Goal: Task Accomplishment & Management: Manage account settings

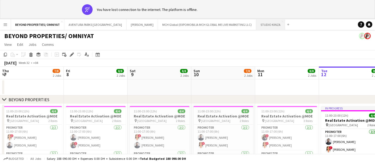
scroll to position [0, 125]
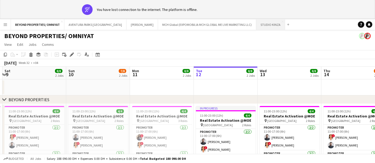
click at [256, 22] on button "STUDIO KINZA Close" at bounding box center [270, 25] width 29 height 10
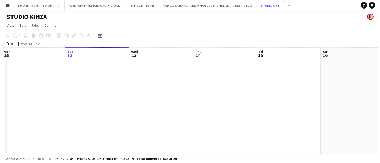
scroll to position [0, 128]
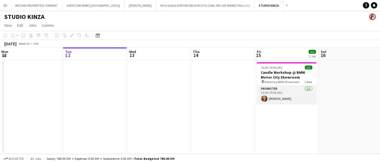
click at [266, 97] on app-user-avatar at bounding box center [264, 99] width 6 height 6
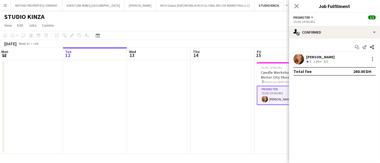
click at [298, 60] on app-user-avatar at bounding box center [298, 59] width 11 height 11
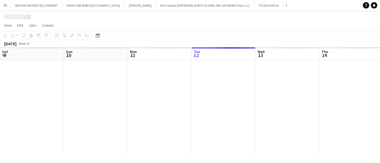
scroll to position [0, 127]
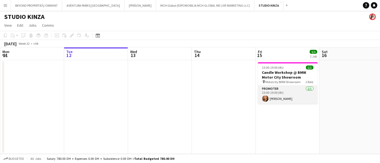
click at [268, 95] on app-card-role "Promoter [DATE] 15:00-19:00 (4h) [PERSON_NAME]" at bounding box center [288, 95] width 60 height 18
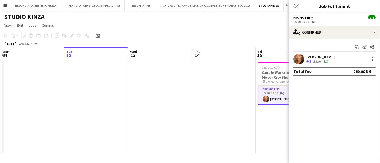
click at [299, 57] on app-user-avatar at bounding box center [298, 59] width 11 height 11
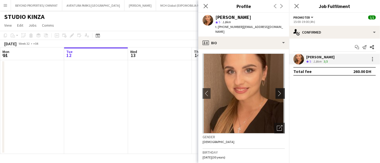
click at [277, 93] on app-icon "chevron-right" at bounding box center [281, 94] width 8 height 6
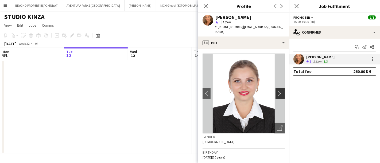
scroll to position [0, 0]
click at [277, 93] on app-icon "chevron-right" at bounding box center [281, 94] width 8 height 6
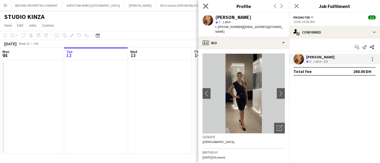
click at [207, 5] on icon at bounding box center [205, 5] width 5 height 5
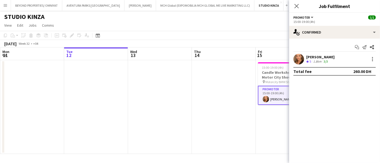
click at [303, 56] on app-user-avatar at bounding box center [298, 59] width 11 height 11
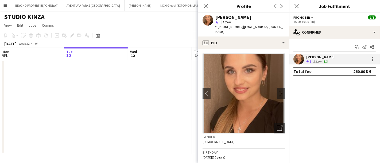
click at [178, 121] on app-date-cell at bounding box center [160, 107] width 64 height 94
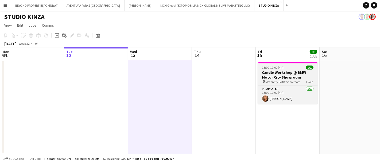
click at [281, 76] on h3 "Candle Workshop @ BMW Motor City Showroom" at bounding box center [288, 75] width 60 height 10
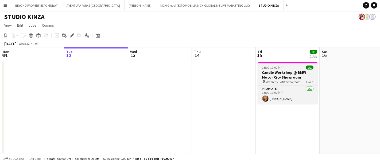
click at [290, 74] on h3 "Candle Workshop @ BMW Motor City Showroom" at bounding box center [288, 75] width 60 height 10
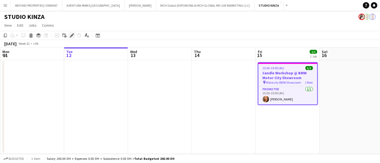
click at [72, 35] on icon at bounding box center [71, 35] width 3 height 3
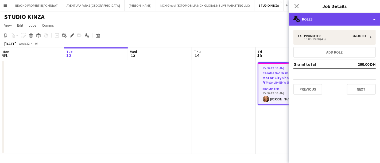
click at [320, 17] on div "multiple-users-add Roles" at bounding box center [334, 19] width 91 height 13
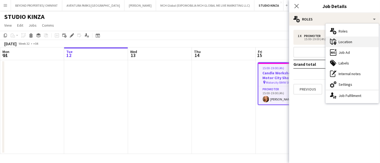
click at [349, 43] on div "maps-pin-1 Location" at bounding box center [352, 42] width 53 height 11
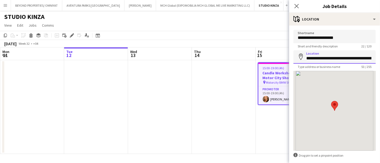
click at [332, 57] on input "**********" at bounding box center [334, 56] width 82 height 13
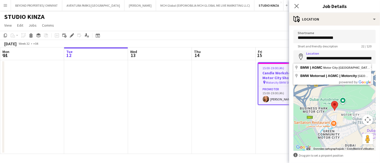
click at [270, 45] on div "[DATE] Week 32 • +04" at bounding box center [190, 43] width 380 height 7
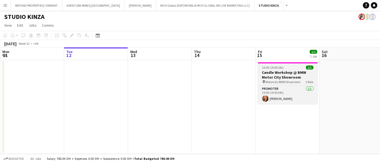
click at [275, 65] on app-job-card "15:00-19:00 (4h) 1/1 Candle Workshop @ BMW Motor City Showroom pin Motorcity BM…" at bounding box center [288, 84] width 60 height 42
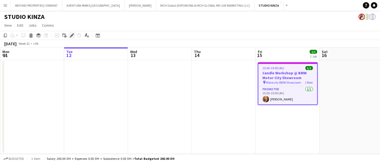
click at [71, 36] on icon at bounding box center [71, 35] width 3 height 3
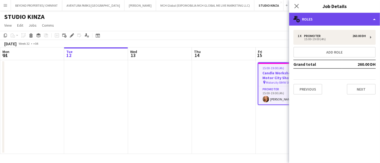
click at [315, 18] on div "multiple-users-add Roles" at bounding box center [334, 19] width 91 height 13
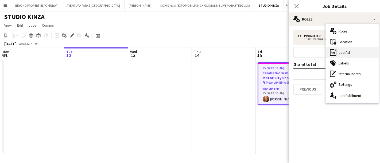
click at [345, 53] on div "ads-window Job Ad" at bounding box center [352, 52] width 53 height 11
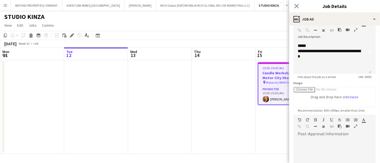
scroll to position [38, 0]
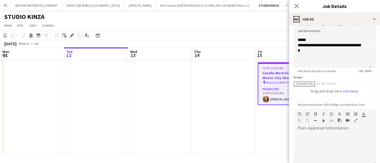
click at [247, 32] on app-toolbar "Copy Paste Paste Ctrl+V Paste with crew Ctrl+Shift+V Paste linked Job [GEOGRAPH…" at bounding box center [190, 35] width 380 height 9
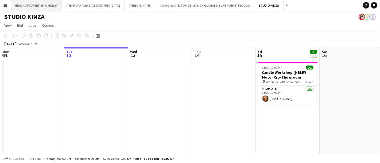
click at [43, 6] on button "BEYOND PROPERTIES/ OMNIYAT Close" at bounding box center [36, 5] width 51 height 10
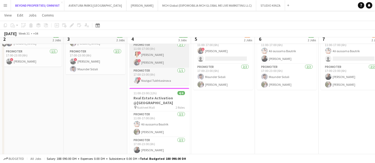
scroll to position [134, 0]
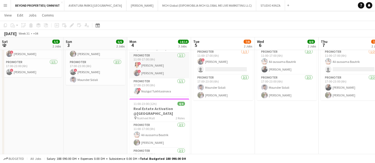
click at [156, 65] on app-card-role "Promoter [DATE] 11:00-17:00 (6h) ! [PERSON_NAME] ! [PERSON_NAME]" at bounding box center [160, 66] width 60 height 26
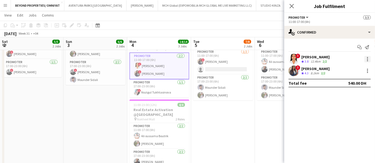
click at [366, 57] on div at bounding box center [368, 59] width 6 height 6
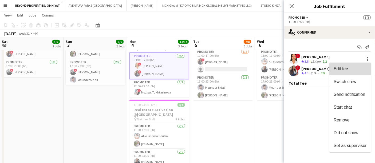
click at [337, 68] on span "Edit fee" at bounding box center [341, 69] width 14 height 5
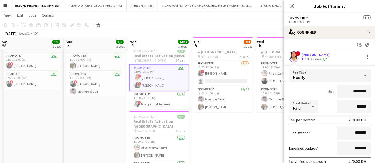
scroll to position [2, 0]
click at [318, 76] on div "Hourly" at bounding box center [325, 76] width 72 height 13
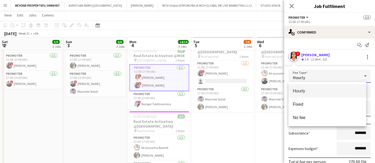
click at [325, 64] on div at bounding box center [187, 81] width 375 height 163
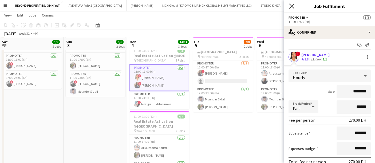
click at [291, 5] on icon at bounding box center [291, 5] width 5 height 5
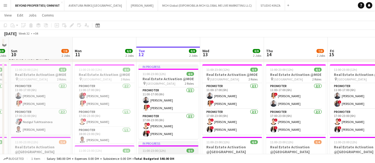
scroll to position [21, 0]
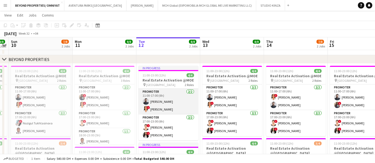
click at [151, 105] on app-card-role "Promoter [DATE] 11:00-17:00 (6h) [PERSON_NAME] ! [PERSON_NAME]" at bounding box center [169, 102] width 60 height 26
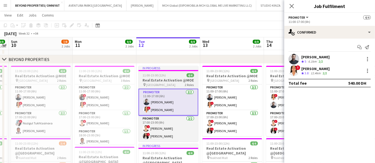
click at [163, 79] on h3 "Real Estate Activation @MOE" at bounding box center [169, 80] width 60 height 5
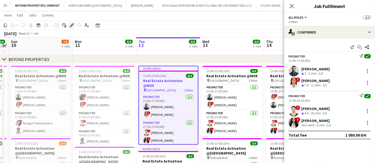
click at [69, 24] on div "Edit" at bounding box center [72, 25] width 6 height 6
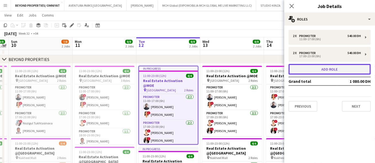
click at [340, 68] on button "Add role" at bounding box center [330, 69] width 82 height 11
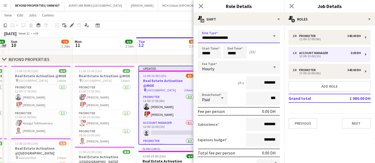
click at [226, 41] on input "**********" at bounding box center [239, 36] width 82 height 13
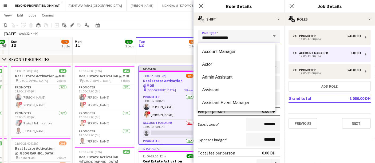
drag, startPoint x: 243, startPoint y: 38, endPoint x: 192, endPoint y: 39, distance: 51.3
click at [192, 39] on body "Menu Boards Boards Boards All jobs Status Workforce Workforce My Workforce Recr…" at bounding box center [187, 158] width 375 height 358
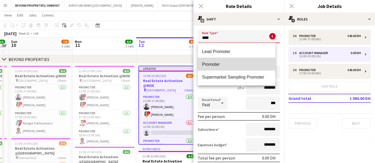
click at [218, 66] on span "Promoter" at bounding box center [236, 64] width 69 height 5
type input "********"
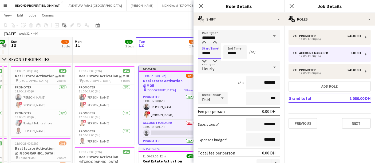
click at [205, 53] on input "*****" at bounding box center [210, 51] width 24 height 13
click at [206, 53] on input "*****" at bounding box center [210, 51] width 24 height 13
type input "*****"
click at [232, 54] on input "*****" at bounding box center [236, 51] width 24 height 13
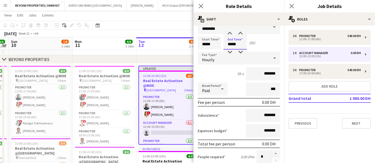
scroll to position [10, 0]
type input "*****"
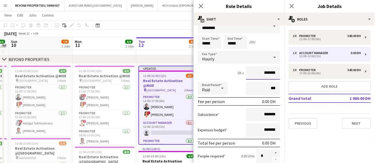
click at [259, 71] on input "*******" at bounding box center [263, 73] width 34 height 13
click at [261, 72] on input "****" at bounding box center [263, 73] width 34 height 13
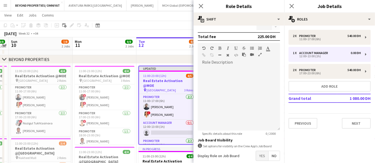
scroll to position [169, 0]
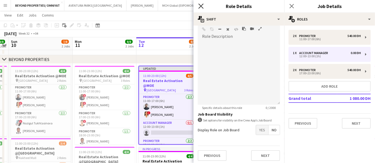
type input "********"
click at [203, 6] on icon "Close pop-in" at bounding box center [200, 5] width 5 height 5
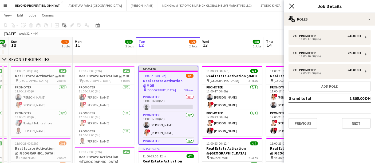
click at [293, 7] on icon "Close pop-in" at bounding box center [291, 5] width 5 height 5
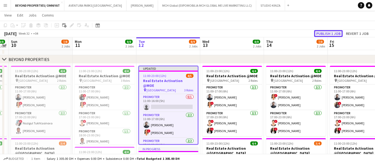
click at [332, 34] on button "Publish 1 job" at bounding box center [328, 33] width 29 height 7
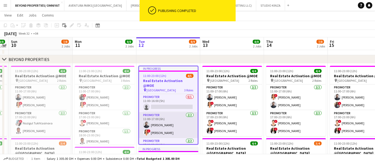
click at [153, 123] on app-card-role "Promoter [DATE] 11:00-17:00 (6h) [PERSON_NAME] ! [PERSON_NAME]" at bounding box center [168, 125] width 59 height 26
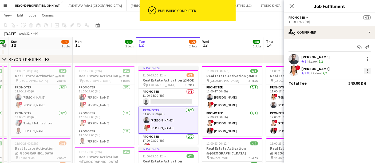
click at [366, 69] on div at bounding box center [368, 71] width 6 height 6
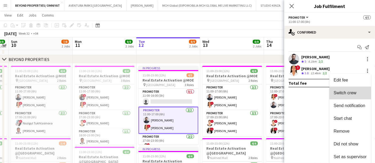
click at [349, 93] on span "Switch crew" at bounding box center [345, 93] width 23 height 5
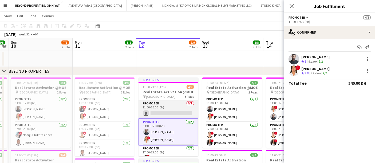
click at [169, 108] on app-card-role "Promoter 0/1 11:00-16:00 (5h) single-neutral-actions" at bounding box center [169, 110] width 60 height 18
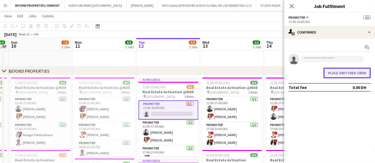
click at [351, 72] on button "Place switched crew" at bounding box center [347, 73] width 47 height 11
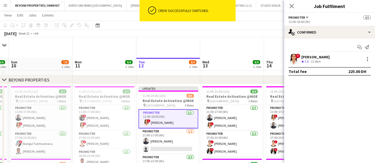
scroll to position [21, 0]
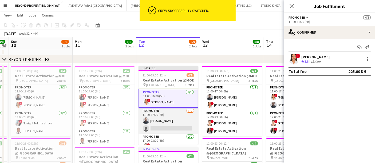
click at [177, 118] on app-card-role "Promoter [DATE] 11:00-17:00 (6h) [PERSON_NAME] single-neutral-actions" at bounding box center [169, 121] width 60 height 26
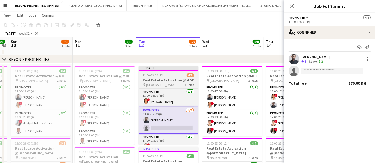
click at [154, 78] on h3 "Real Estate Activation @MOE" at bounding box center [169, 80] width 60 height 5
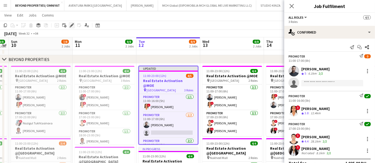
click at [71, 26] on icon at bounding box center [71, 25] width 3 height 3
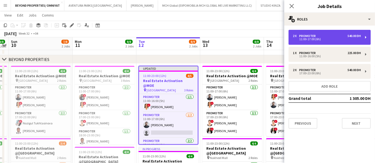
click at [324, 36] on div "2 x Promoter 540.00 DH" at bounding box center [327, 36] width 68 height 4
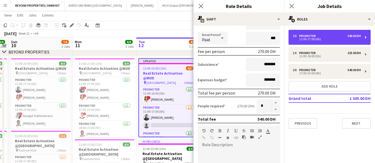
scroll to position [61, 0]
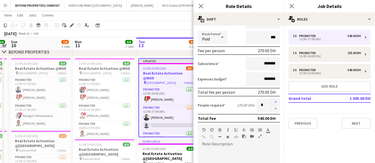
click at [272, 99] on button "button" at bounding box center [276, 102] width 9 height 7
click at [272, 107] on button "button" at bounding box center [276, 109] width 9 height 7
type input "*"
click at [200, 6] on icon at bounding box center [200, 5] width 5 height 5
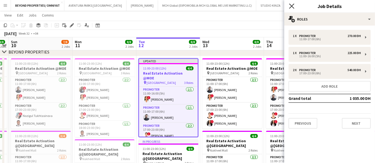
click at [290, 6] on icon "Close pop-in" at bounding box center [291, 5] width 5 height 5
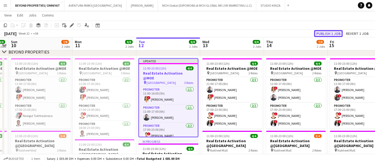
click at [327, 33] on button "Publish 1 job" at bounding box center [328, 33] width 29 height 7
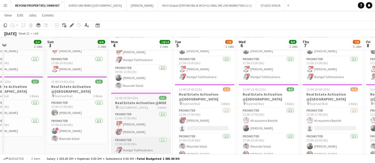
scroll to position [75, 0]
click at [138, 99] on div "11:00-23:00 (12h) 3/3" at bounding box center [141, 98] width 60 height 4
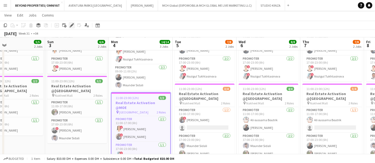
click at [72, 24] on icon "Edit" at bounding box center [72, 25] width 4 height 4
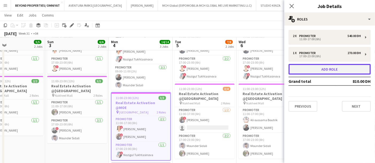
click at [330, 71] on button "Add role" at bounding box center [330, 69] width 82 height 11
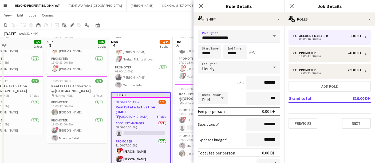
click at [236, 34] on input "**********" at bounding box center [239, 36] width 82 height 13
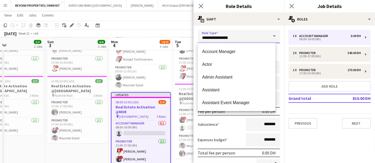
drag, startPoint x: 240, startPoint y: 40, endPoint x: 193, endPoint y: 42, distance: 47.6
click at [193, 42] on body "Menu Boards Boards Boards All jobs Status Workforce Workforce My Workforce Recr…" at bounding box center [187, 104] width 375 height 358
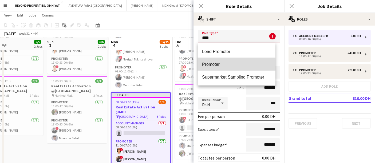
click at [212, 64] on span "Promoter" at bounding box center [236, 64] width 69 height 5
type input "********"
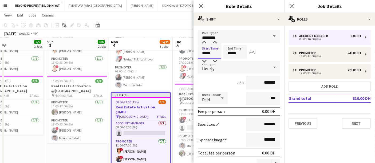
drag, startPoint x: 205, startPoint y: 53, endPoint x: 202, endPoint y: 53, distance: 3.0
click at [202, 53] on input "*****" at bounding box center [210, 51] width 24 height 13
type input "*****"
click at [230, 53] on input "*****" at bounding box center [236, 51] width 24 height 13
click at [229, 53] on input "*****" at bounding box center [236, 51] width 24 height 13
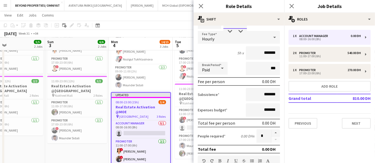
scroll to position [30, 0]
type input "*****"
click at [260, 53] on input "*******" at bounding box center [263, 53] width 34 height 13
click at [259, 53] on input "*******" at bounding box center [263, 53] width 34 height 13
type input "****"
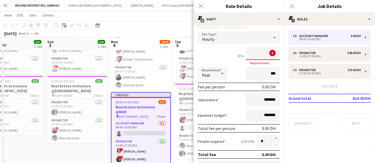
click at [260, 52] on input at bounding box center [263, 53] width 34 height 13
type input "********"
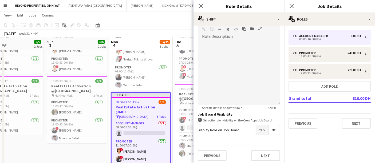
scroll to position [169, 0]
click at [202, 5] on icon at bounding box center [200, 5] width 5 height 5
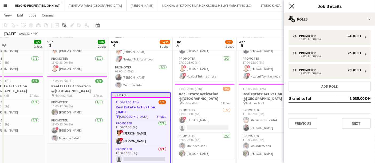
click at [291, 5] on icon at bounding box center [291, 5] width 5 height 5
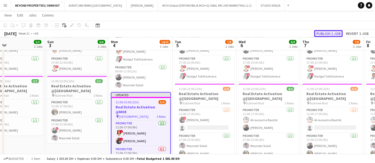
click at [327, 33] on button "Publish 1 job" at bounding box center [328, 33] width 29 height 7
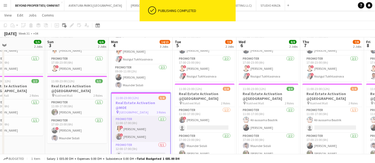
scroll to position [2, 0]
click at [145, 119] on app-card-role "Promoter [DATE] 11:00-17:00 (6h) ! [PERSON_NAME] ! [PERSON_NAME]" at bounding box center [141, 127] width 59 height 26
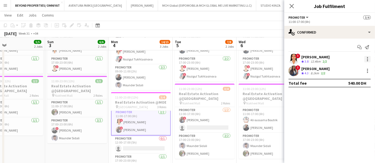
click at [366, 57] on div at bounding box center [368, 59] width 6 height 6
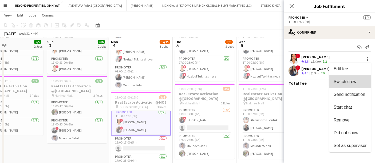
click at [348, 83] on span "Switch crew" at bounding box center [345, 82] width 23 height 5
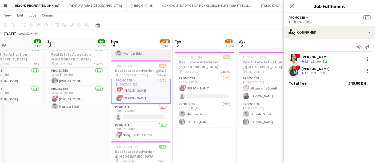
scroll to position [119, 0]
click at [137, 114] on app-card-role "Promoter 0/1 12:00-17:00 (5h) single-neutral-actions" at bounding box center [141, 113] width 60 height 18
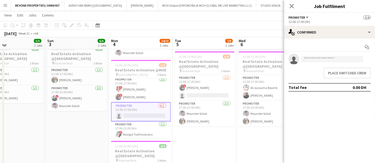
scroll to position [2, 0]
click at [346, 73] on button "Place switched crew" at bounding box center [347, 73] width 47 height 11
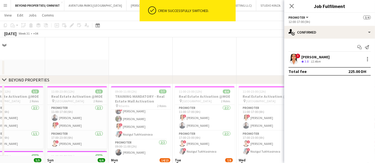
scroll to position [119, 0]
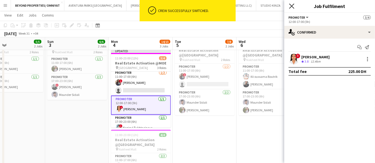
click at [293, 6] on icon "Close pop-in" at bounding box center [291, 5] width 5 height 5
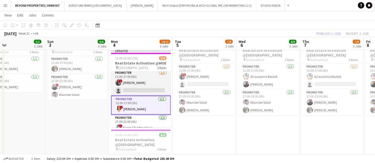
click at [147, 84] on app-card-role "Promoter [DATE] 11:00-17:00 (6h) ! [PERSON_NAME] single-neutral-actions" at bounding box center [141, 83] width 60 height 26
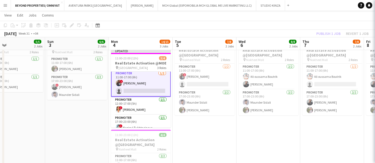
scroll to position [2, 0]
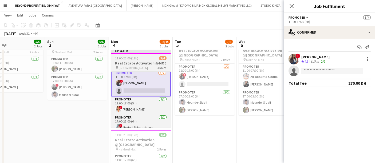
click at [140, 57] on div "11:00-23:00 (12h) 3/4" at bounding box center [141, 58] width 60 height 4
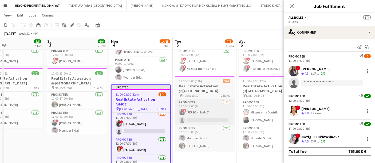
scroll to position [83, 0]
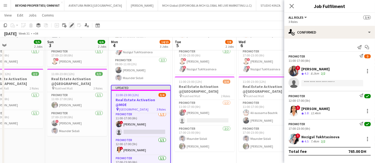
click at [71, 26] on icon at bounding box center [71, 25] width 3 height 3
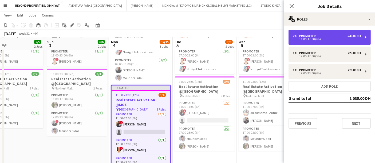
click at [337, 36] on div "2 x Promoter 540.00 DH" at bounding box center [327, 36] width 68 height 4
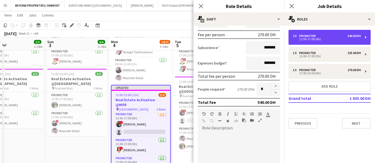
scroll to position [77, 0]
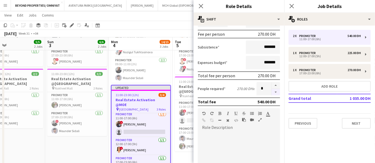
click at [272, 90] on button "button" at bounding box center [276, 92] width 9 height 7
type input "*"
click at [204, 7] on icon "Close pop-in" at bounding box center [200, 5] width 5 height 5
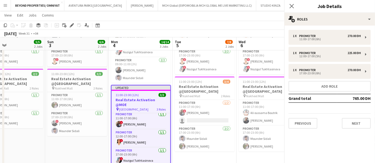
scroll to position [0, 0]
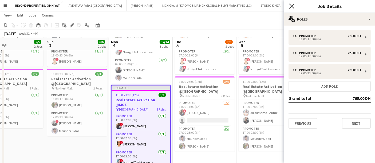
click at [290, 6] on icon "Close pop-in" at bounding box center [291, 5] width 5 height 5
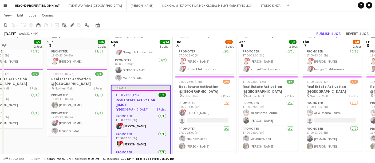
click at [233, 34] on div "[DATE] Week 31 • +04 Publish 1 job Revert 1 job" at bounding box center [187, 33] width 375 height 7
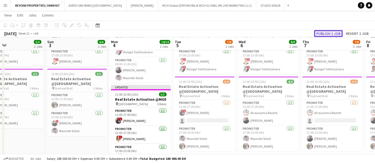
click at [330, 34] on button "Publish 1 job" at bounding box center [328, 33] width 29 height 7
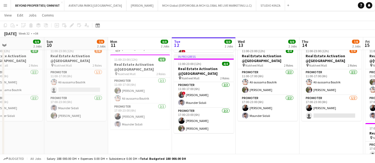
scroll to position [0, 211]
click at [29, 131] on app-date-cell "11:00-23:00 (12h) 4/4 Real Estate Activation @MOE pin Mall of Emirates 2 Roles …" at bounding box center [12, 91] width 64 height 240
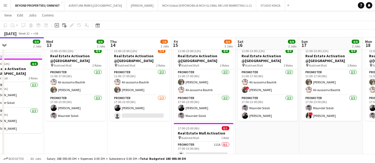
scroll to position [0, 147]
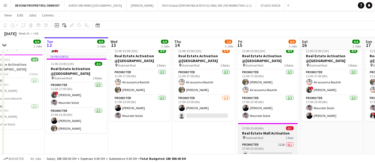
click at [265, 127] on div "17:00-23:00 (6h) 0/1" at bounding box center [268, 129] width 60 height 4
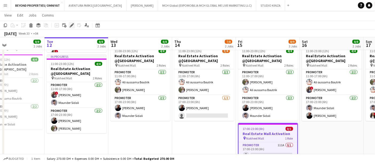
click at [72, 26] on icon "Edit" at bounding box center [72, 25] width 4 height 4
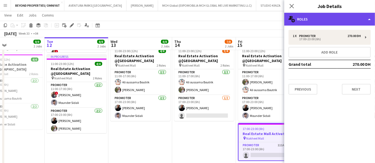
click at [312, 18] on div "multiple-users-add Roles" at bounding box center [330, 19] width 91 height 13
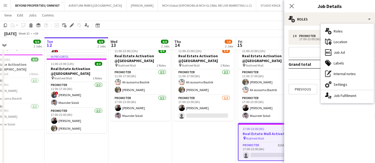
click at [184, 141] on app-date-cell "11:00-23:00 (12h) 4/4 Real Estate Activation @MOE pin Mall of Emirates 2 Roles …" at bounding box center [204, 91] width 64 height 240
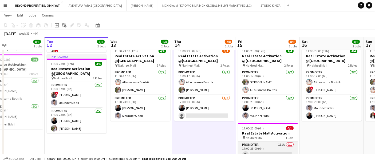
click at [255, 144] on app-card-role "Promoter 111A 0/1 17:00-23:00 (6h) single-neutral-actions" at bounding box center [268, 151] width 60 height 18
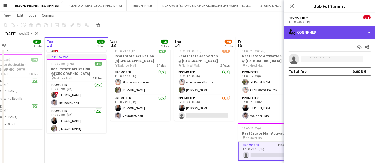
click at [317, 32] on div "single-neutral-actions-check-2 Confirmed" at bounding box center [330, 32] width 91 height 13
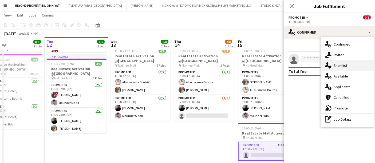
click at [334, 68] on div "single-neutral-actions-heart Shortlist" at bounding box center [347, 65] width 53 height 11
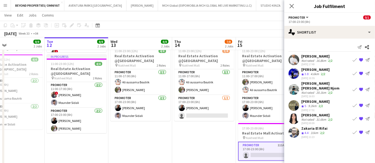
click at [308, 113] on div "[PERSON_NAME]" at bounding box center [318, 115] width 32 height 5
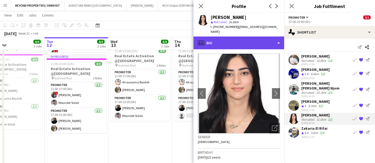
click at [228, 37] on div "profile Bio" at bounding box center [239, 43] width 91 height 13
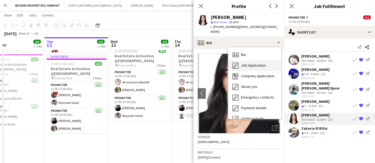
click at [250, 63] on span "Job Application" at bounding box center [253, 65] width 25 height 5
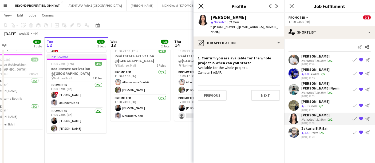
click at [199, 6] on icon "Close pop-in" at bounding box center [200, 5] width 5 height 5
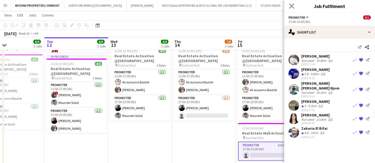
click at [295, 6] on app-icon "Close pop-in" at bounding box center [292, 6] width 8 height 8
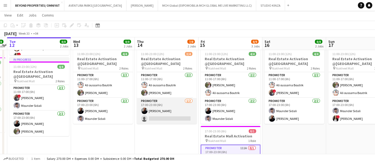
scroll to position [0, 122]
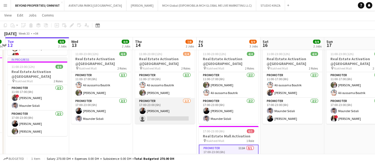
click at [159, 118] on app-card-role "Promoter [DATE] 17:00-23:00 (6h) [PERSON_NAME] single-neutral-actions" at bounding box center [165, 111] width 60 height 26
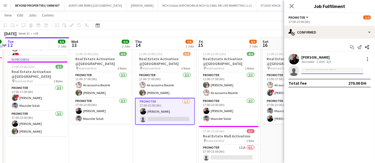
click at [305, 69] on input at bounding box center [333, 71] width 62 height 6
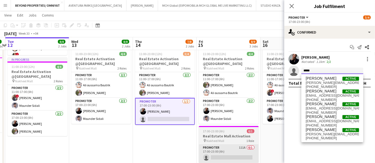
type input "*****"
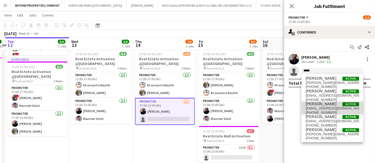
click at [328, 106] on span "[PERSON_NAME]" at bounding box center [321, 104] width 31 height 5
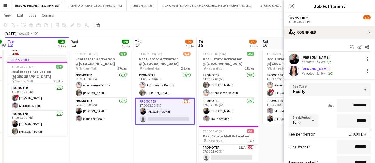
scroll to position [48, 0]
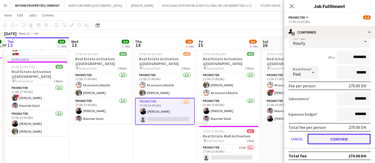
click at [336, 134] on button "Confirm" at bounding box center [339, 139] width 63 height 11
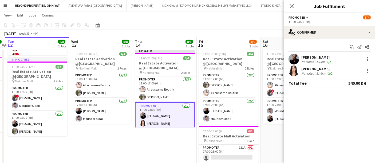
scroll to position [0, 0]
click at [163, 149] on app-date-cell "11:00-23:00 (12h) 4/4 Real Estate Activation @MOE pin Mall of Emirates 2 Roles …" at bounding box center [165, 94] width 64 height 240
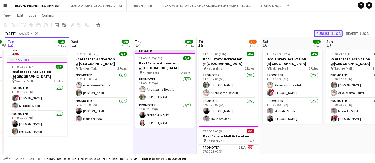
click at [326, 34] on button "Publish 1 job" at bounding box center [328, 33] width 29 height 7
